Goal: Task Accomplishment & Management: Manage account settings

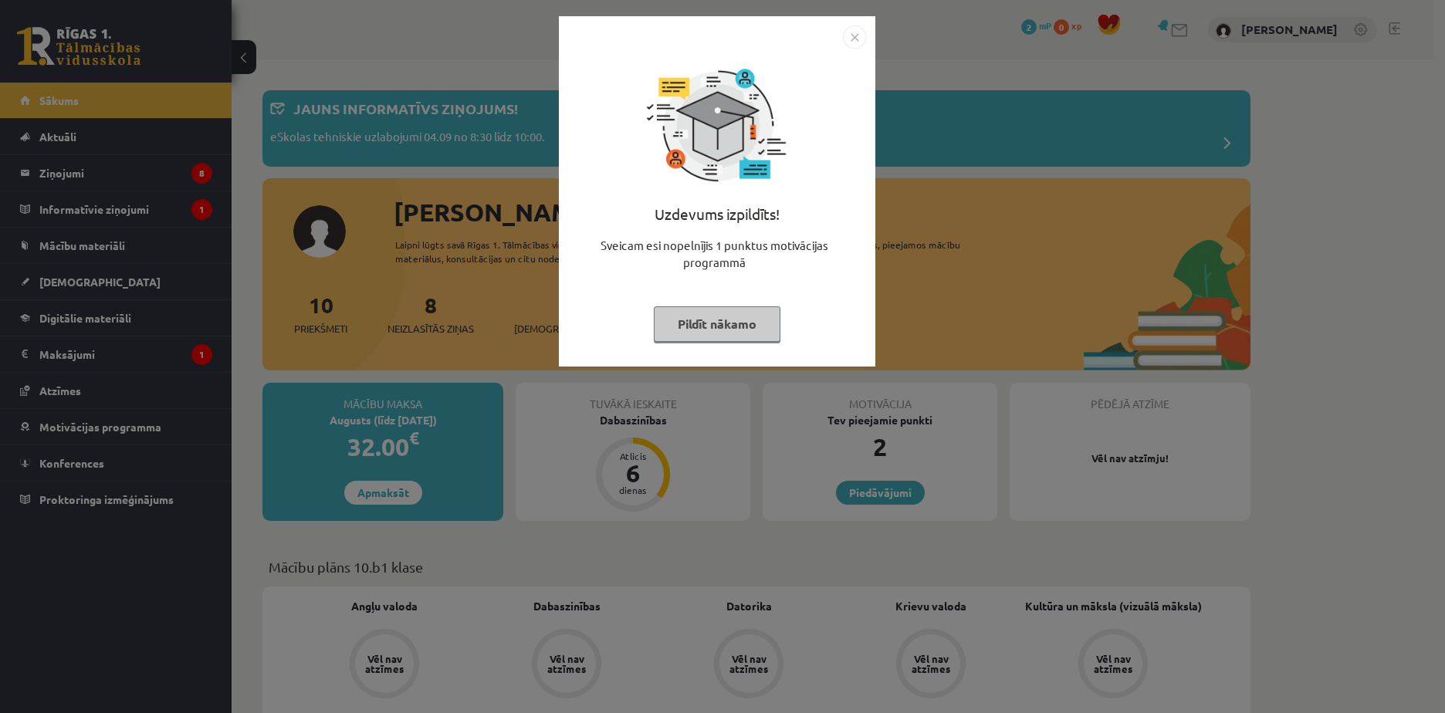
click at [852, 46] on img "Close" at bounding box center [854, 36] width 23 height 23
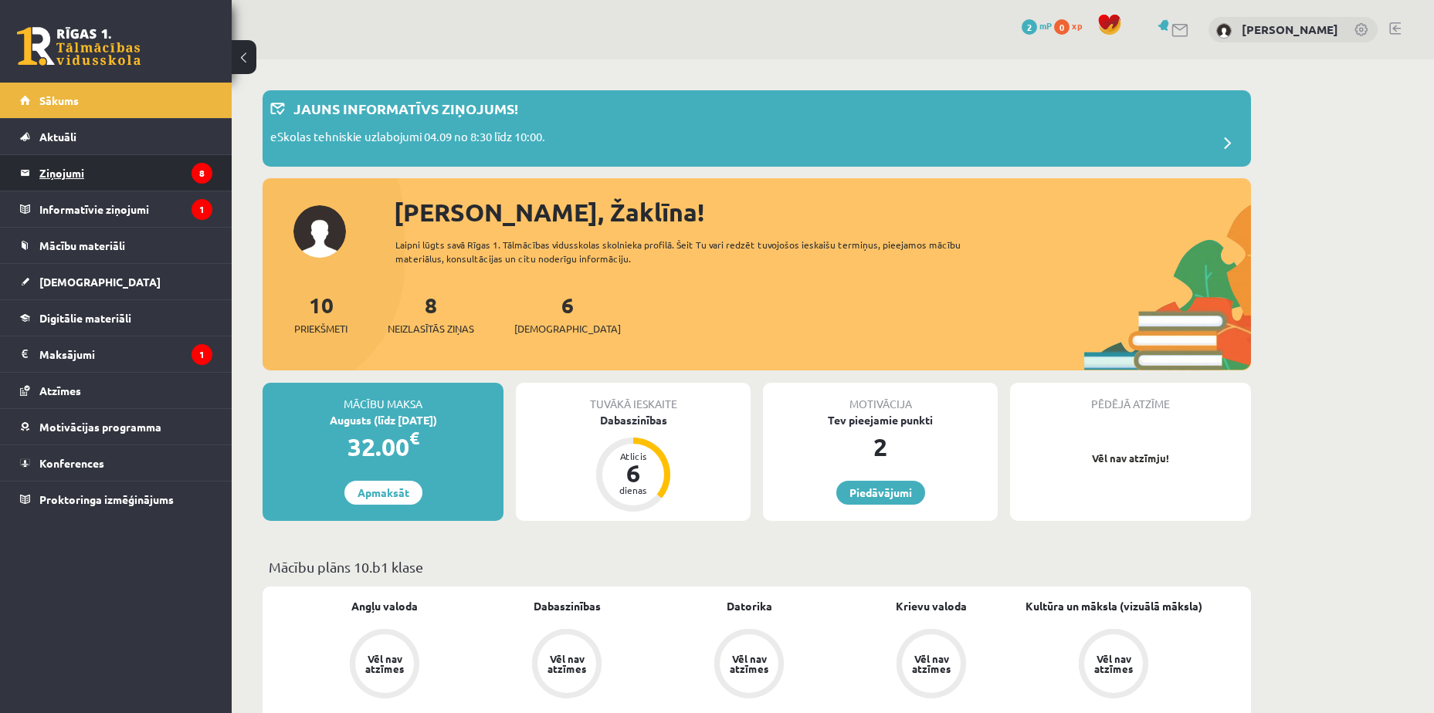
click at [173, 168] on legend "Ziņojumi 8" at bounding box center [125, 173] width 173 height 36
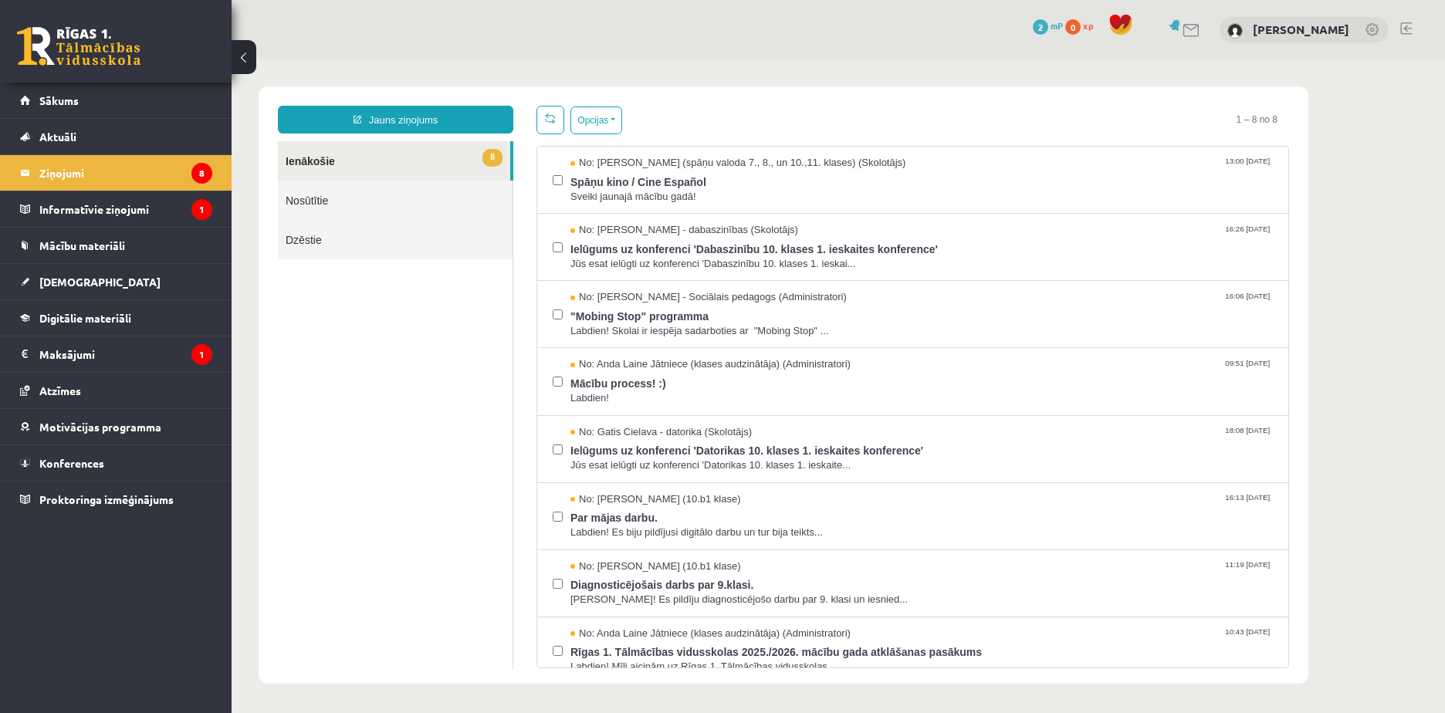
click at [415, 168] on link "8 Ienākošie" at bounding box center [394, 160] width 232 height 39
click at [839, 185] on span "Spāņu kino / Cine Español" at bounding box center [922, 180] width 703 height 19
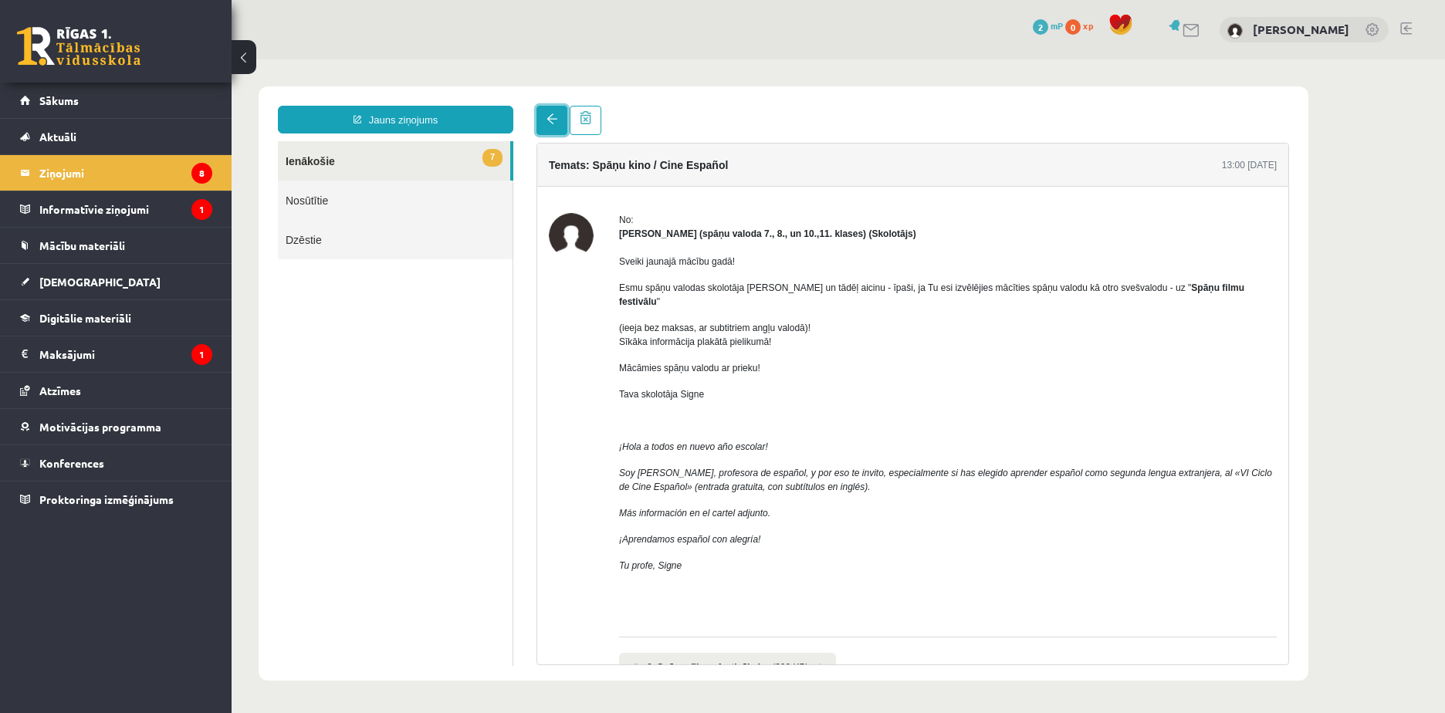
click at [561, 117] on link at bounding box center [552, 120] width 31 height 29
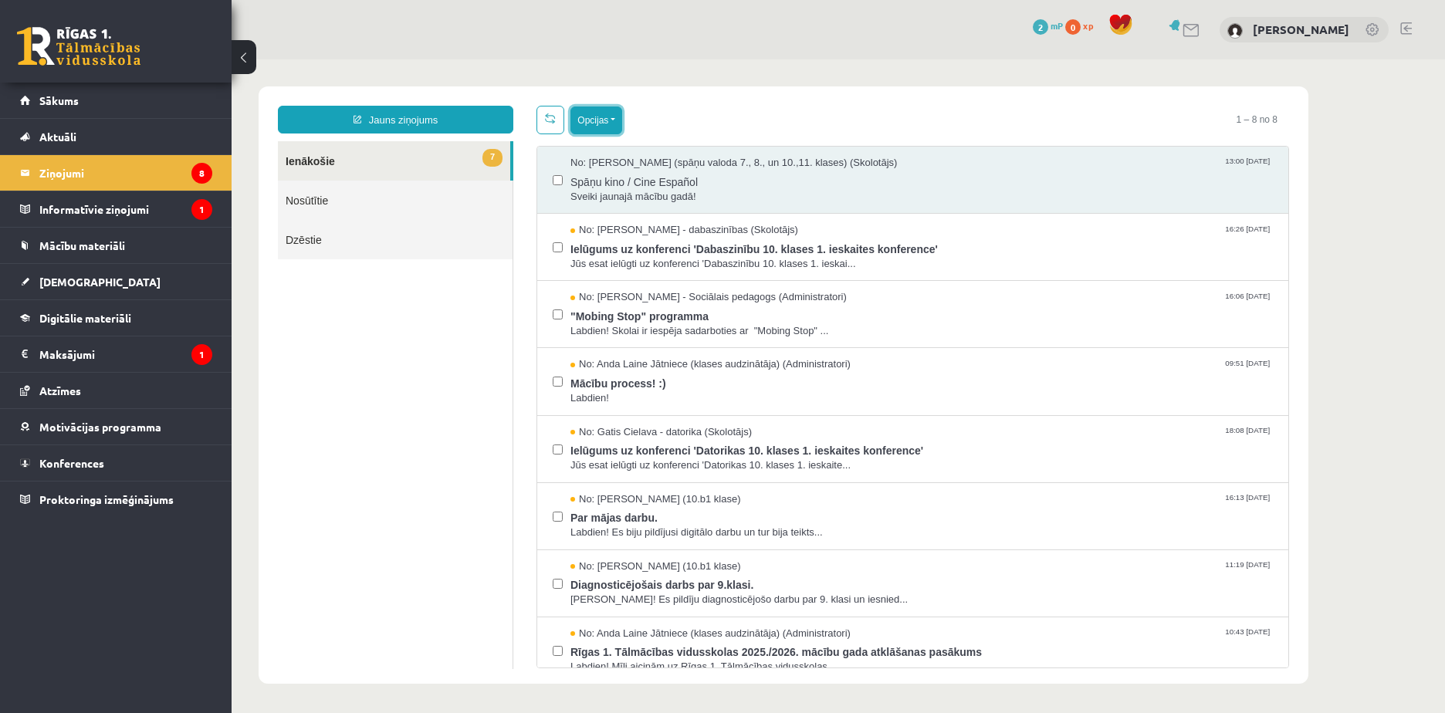
click at [598, 119] on button "Opcijas" at bounding box center [597, 121] width 52 height 28
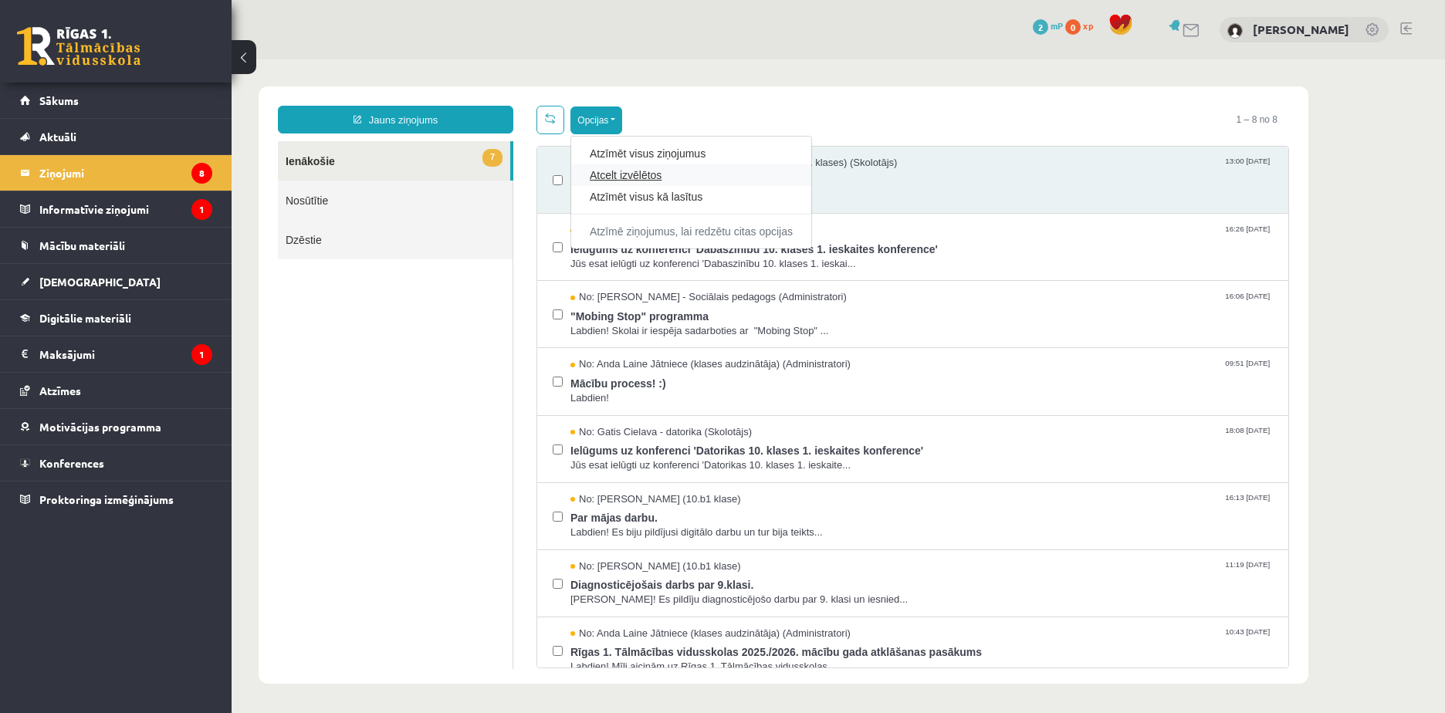
click at [676, 175] on link "Atcelt izvēlētos" at bounding box center [691, 175] width 203 height 15
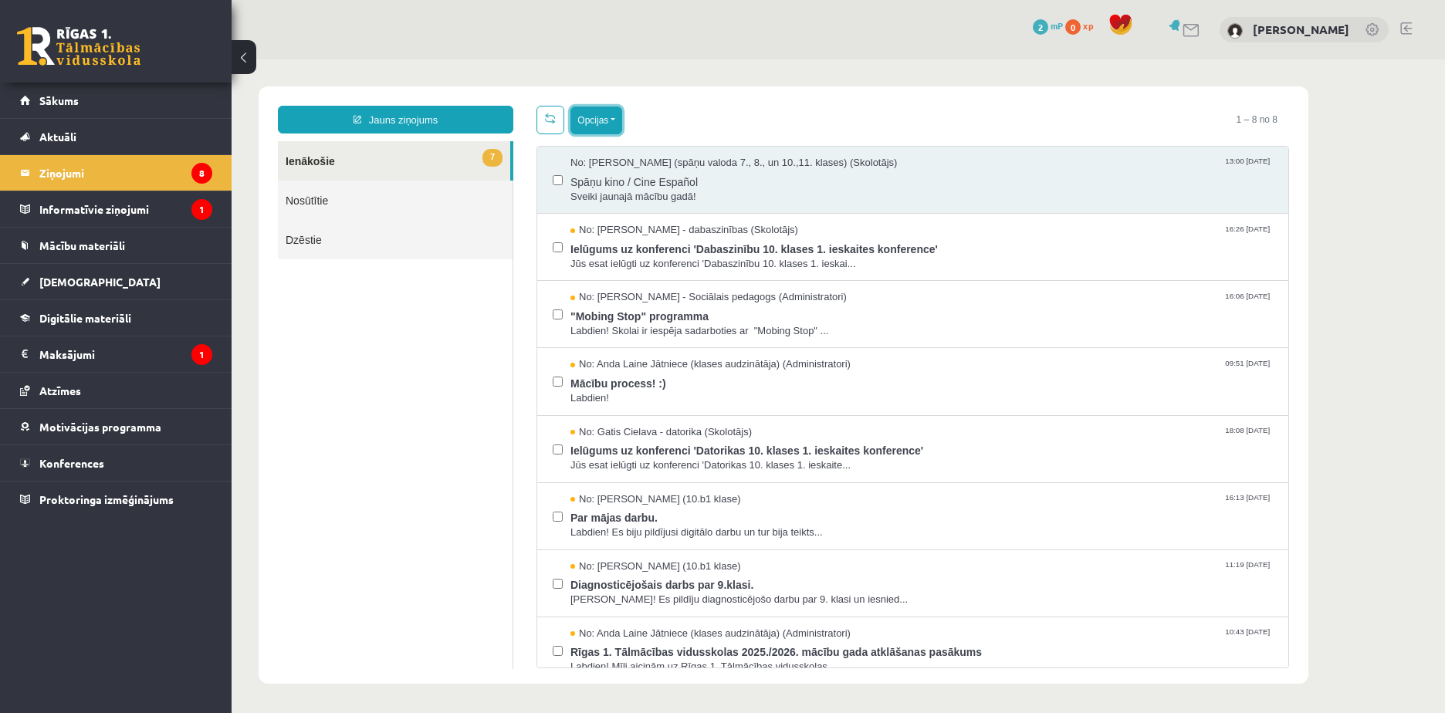
click at [599, 112] on button "Opcijas" at bounding box center [597, 121] width 52 height 28
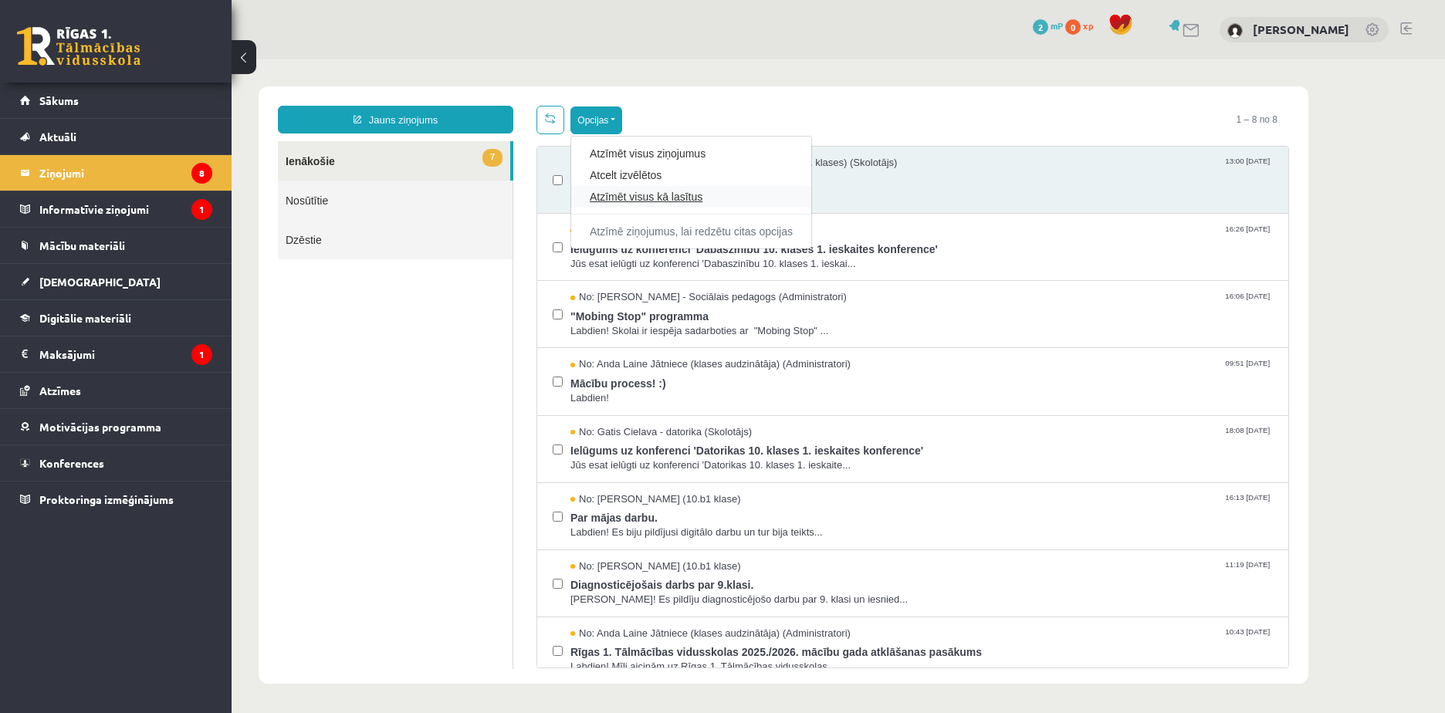
click at [689, 198] on link "Atzīmēt visus kā lasītus" at bounding box center [691, 196] width 203 height 15
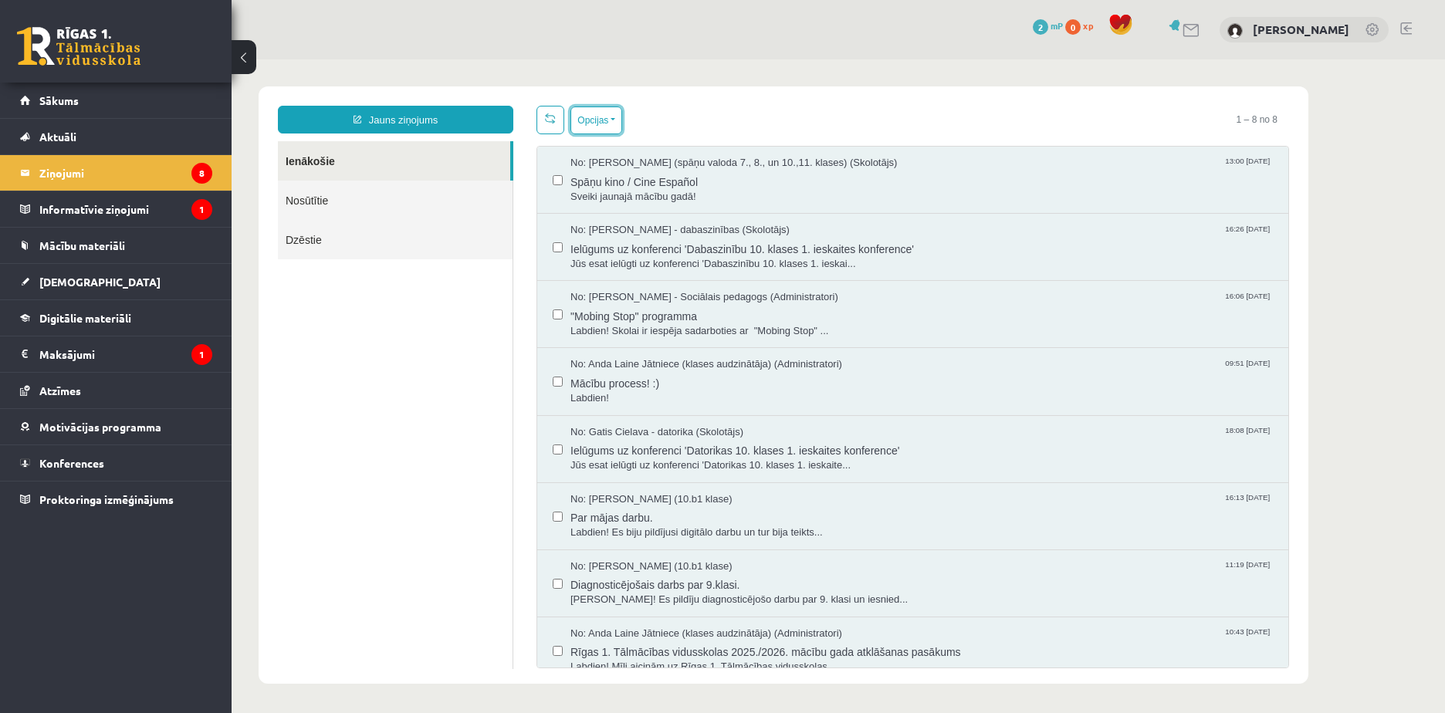
click at [586, 109] on button "Opcijas" at bounding box center [597, 121] width 52 height 28
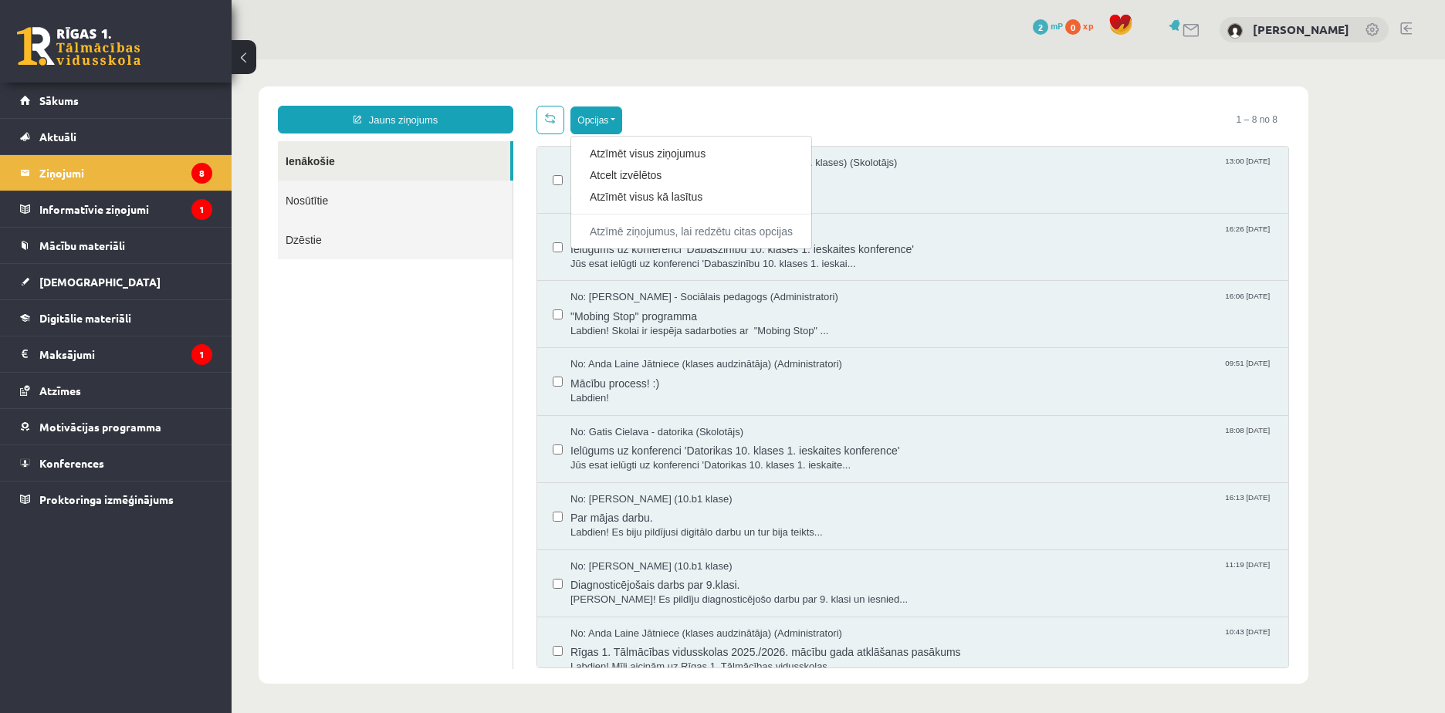
click at [445, 391] on ul "Ienākošie Nosūtītie Dzēstie" at bounding box center [395, 405] width 235 height 528
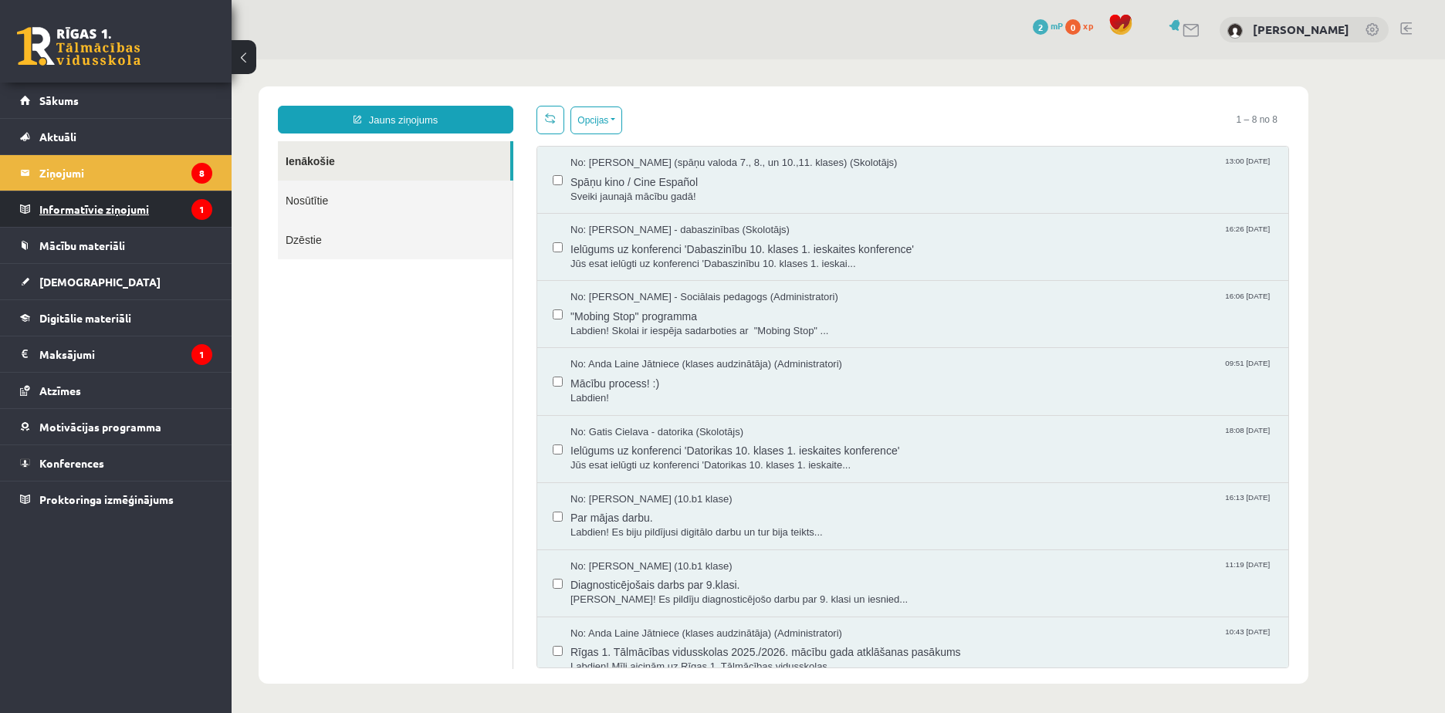
click at [189, 208] on legend "Informatīvie ziņojumi 1" at bounding box center [125, 209] width 173 height 36
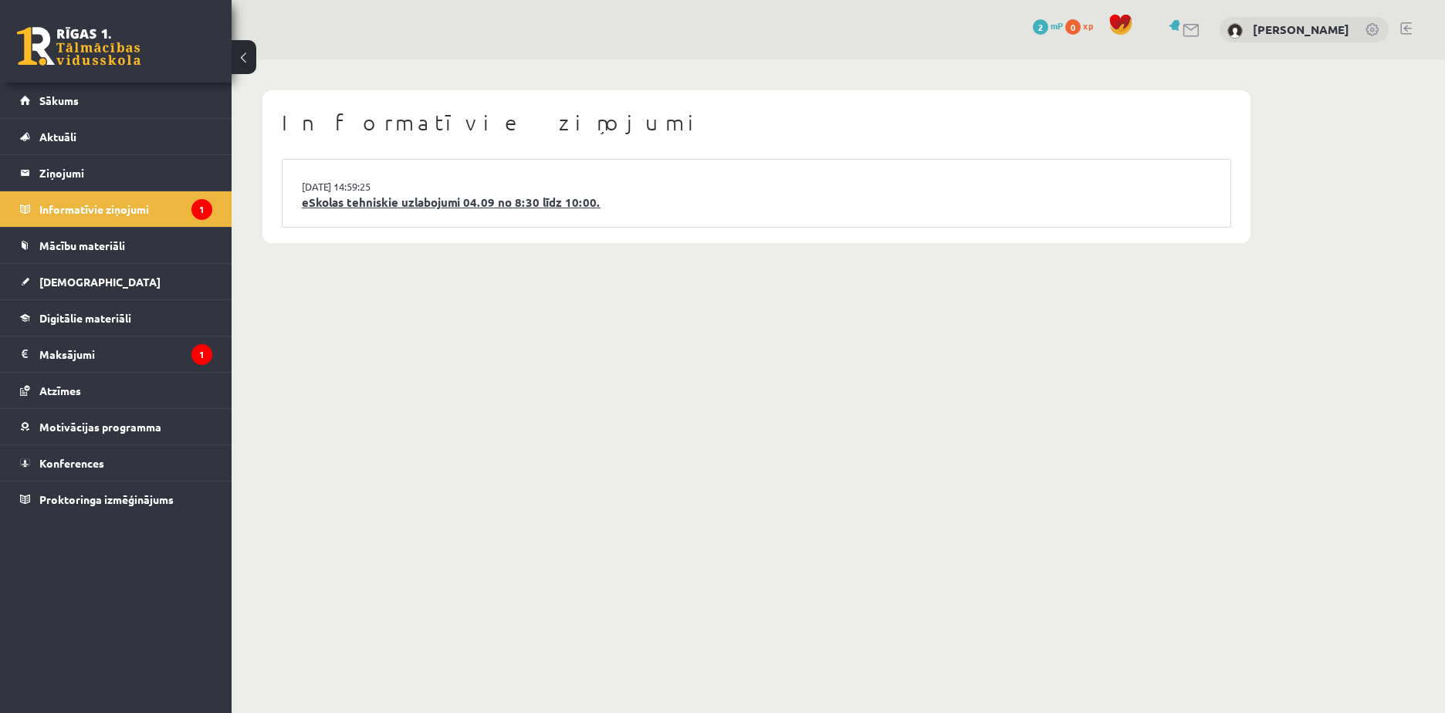
click at [416, 203] on link "eSkolas tehniskie uzlabojumi 04.09 no 8:30 līdz 10:00." at bounding box center [756, 203] width 909 height 18
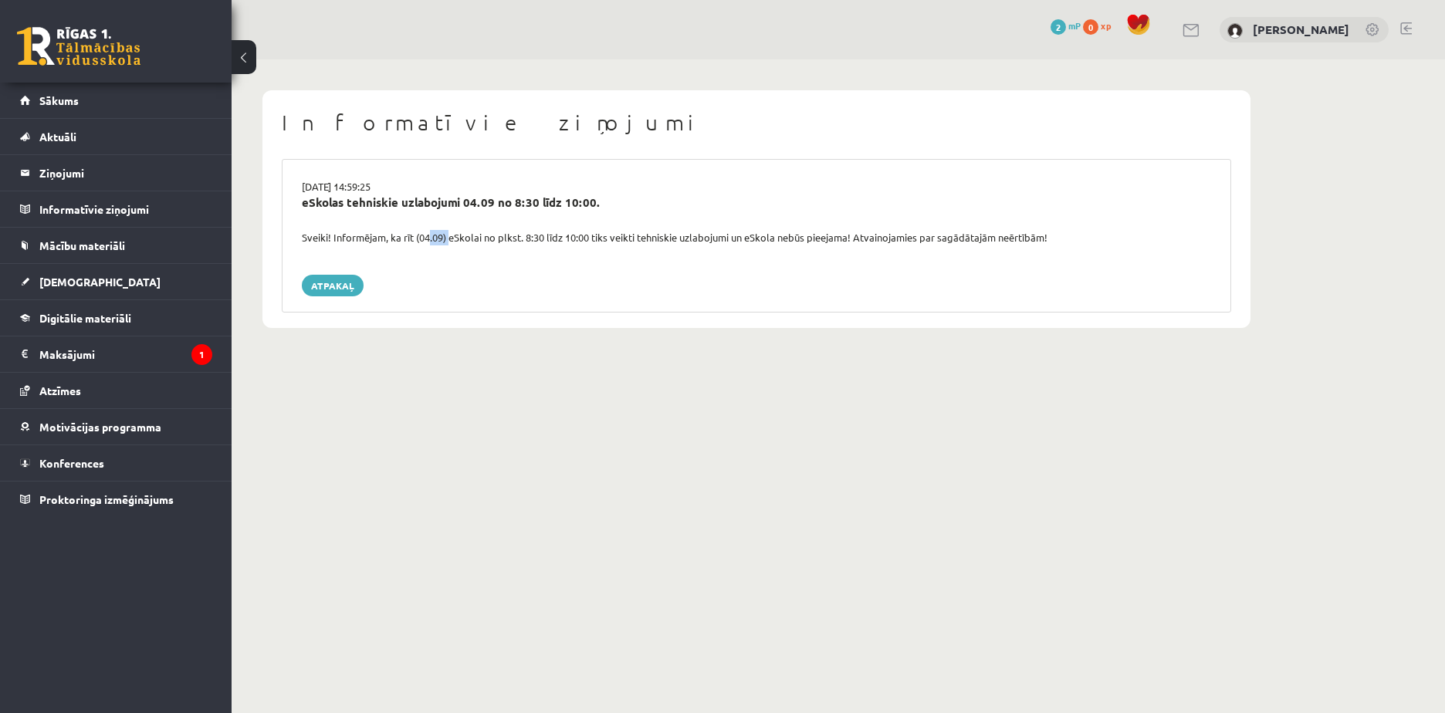
drag, startPoint x: 424, startPoint y: 239, endPoint x: 448, endPoint y: 242, distance: 24.2
click at [448, 242] on div "Sveiki! Informējam, ka rīt (04.09) eSkolai no plkst. 8:30 līdz 10:00 tiks veikt…" at bounding box center [756, 237] width 933 height 15
drag, startPoint x: 448, startPoint y: 242, endPoint x: 552, endPoint y: 267, distance: 107.1
click at [552, 267] on div "03.09.2025 14:59:25 eSkolas tehniskie uzlabojumi 04.09 no 8:30 līdz 10:00. Svei…" at bounding box center [757, 236] width 950 height 154
click at [178, 352] on legend "Maksājumi 1" at bounding box center [125, 355] width 173 height 36
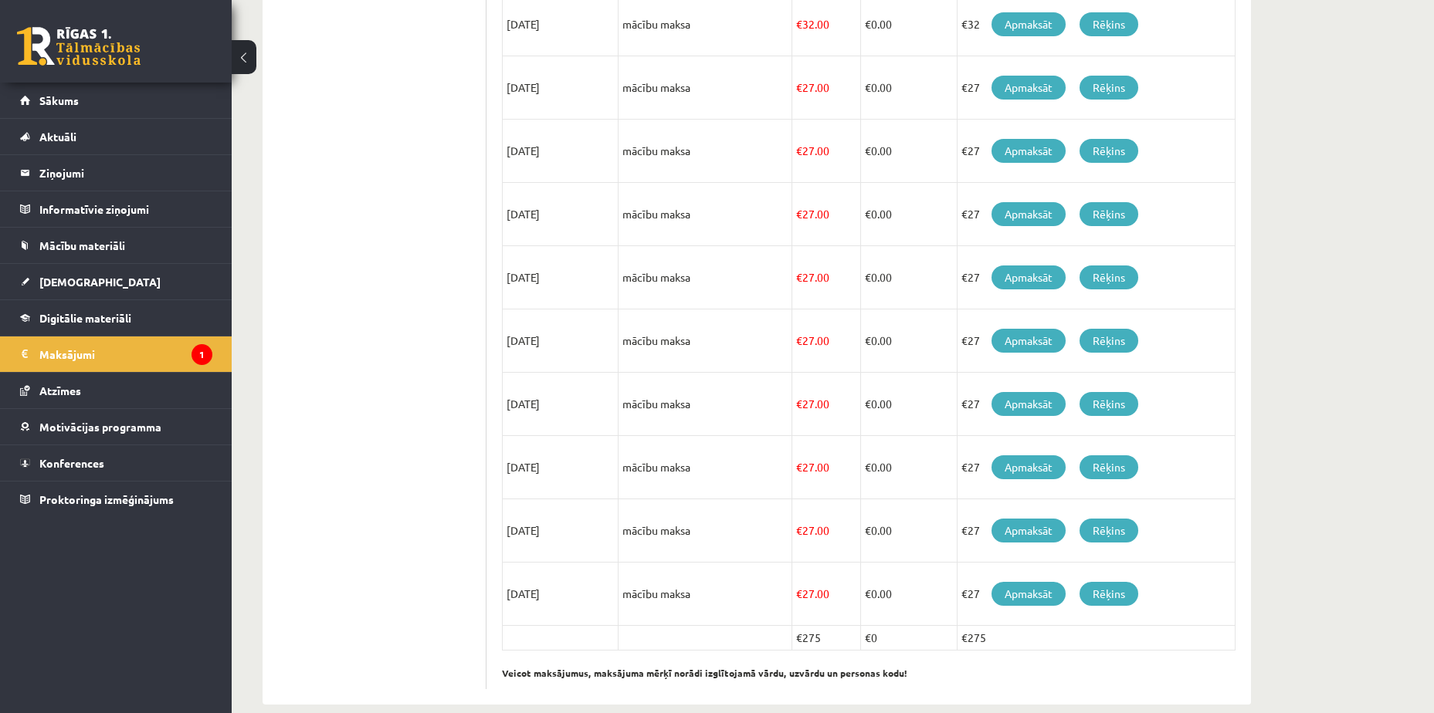
scroll to position [420, 0]
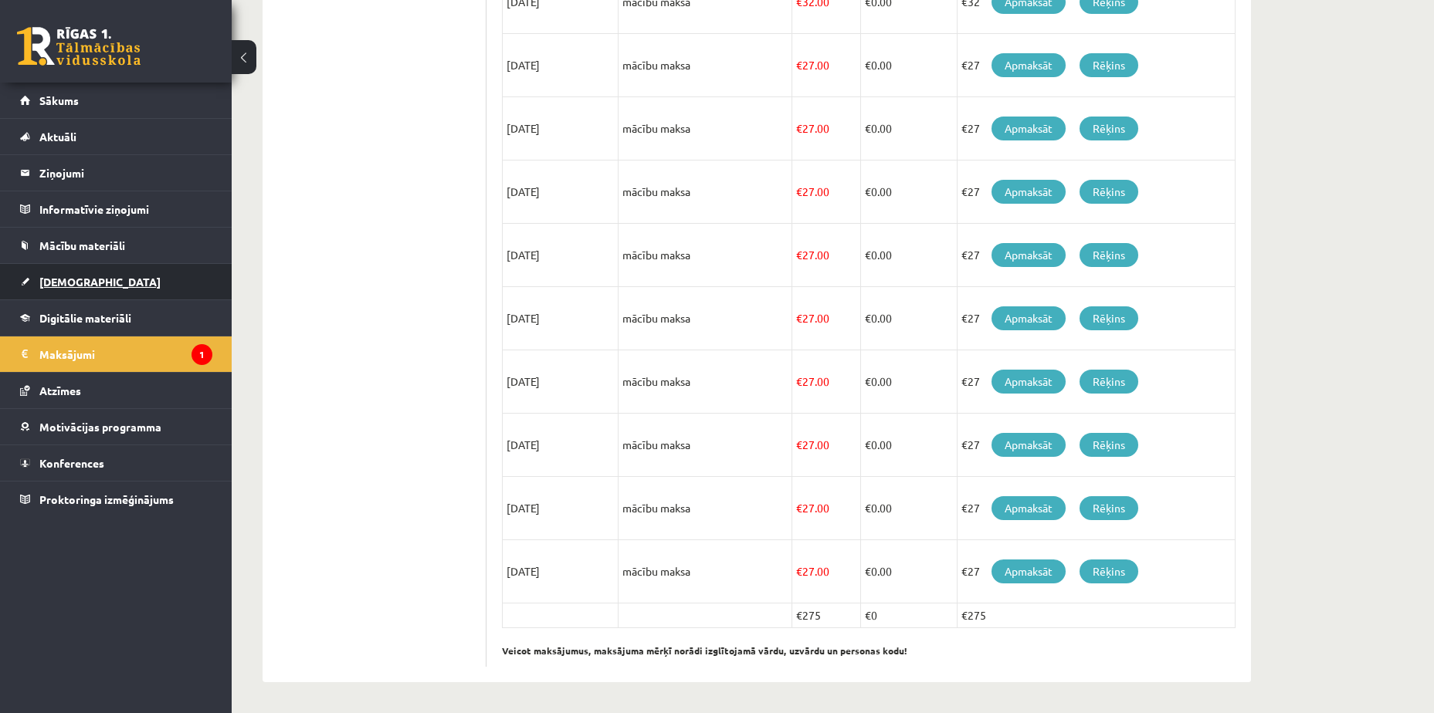
click at [139, 285] on link "[DEMOGRAPHIC_DATA]" at bounding box center [116, 282] width 192 height 36
